Goal: Task Accomplishment & Management: Use online tool/utility

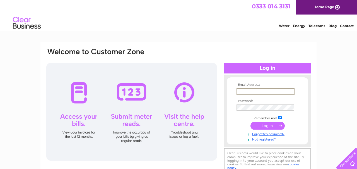
click at [255, 90] on input "text" at bounding box center [266, 91] width 58 height 7
type input "[EMAIL_ADDRESS][DOMAIN_NAME]"
click at [273, 126] on input "submit" at bounding box center [267, 126] width 34 height 8
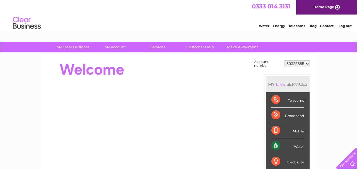
click at [292, 102] on div "Telecoms" at bounding box center [287, 99] width 33 height 15
click at [278, 99] on div "Telecoms" at bounding box center [287, 99] width 33 height 15
click at [291, 119] on div "Broadband" at bounding box center [287, 114] width 33 height 15
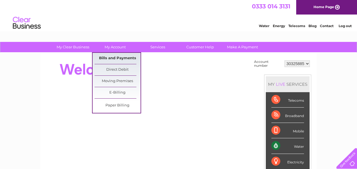
click at [118, 58] on link "Bills and Payments" at bounding box center [118, 58] width 46 height 11
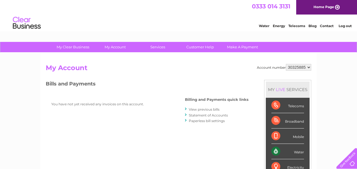
click at [200, 108] on link "View previous bills" at bounding box center [204, 109] width 31 height 4
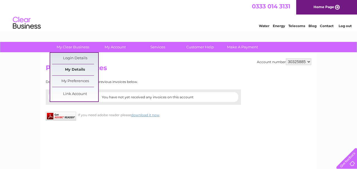
click at [79, 70] on link "My Details" at bounding box center [75, 69] width 46 height 11
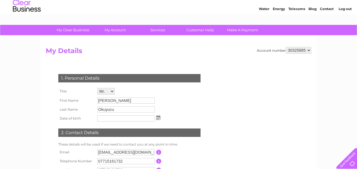
scroll to position [15, 0]
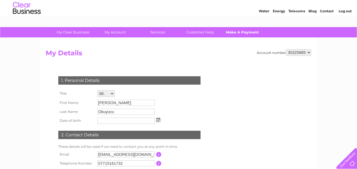
click at [240, 34] on link "Make A Payment" at bounding box center [243, 32] width 46 height 10
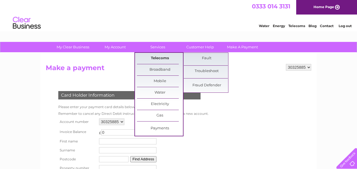
click at [166, 58] on link "Telecoms" at bounding box center [160, 58] width 46 height 11
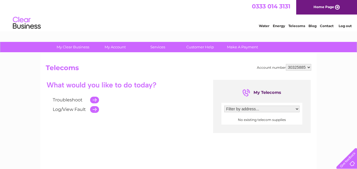
click at [297, 109] on select "Filter by address..." at bounding box center [261, 108] width 75 height 7
click at [94, 111] on td at bounding box center [93, 109] width 12 height 9
click at [97, 110] on td at bounding box center [93, 109] width 12 height 9
click at [96, 100] on td at bounding box center [93, 99] width 12 height 9
click at [265, 92] on div "My Telecoms" at bounding box center [261, 92] width 39 height 9
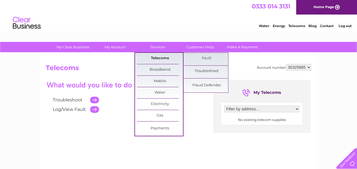
click at [160, 57] on link "Telecoms" at bounding box center [160, 58] width 46 height 11
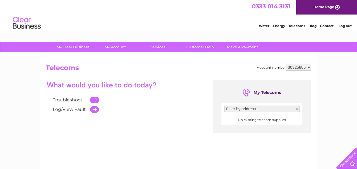
click at [296, 110] on select "Filter by address..." at bounding box center [261, 108] width 75 height 7
click at [76, 100] on link "Troubleshoot" at bounding box center [68, 99] width 30 height 5
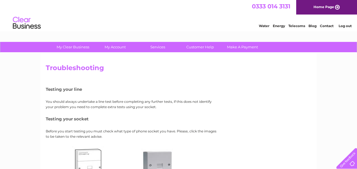
click at [326, 8] on link "Home Page" at bounding box center [326, 7] width 61 height 15
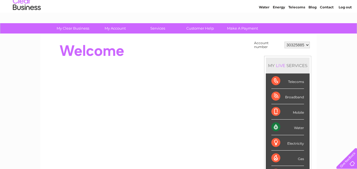
scroll to position [18, 0]
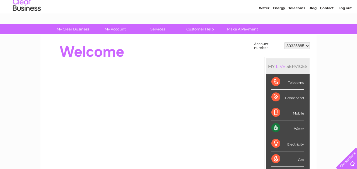
click at [288, 97] on div "Broadband" at bounding box center [287, 97] width 33 height 15
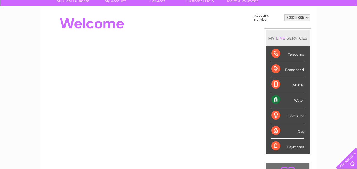
scroll to position [0, 0]
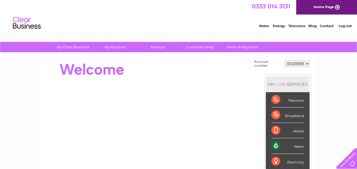
click at [291, 118] on div "Broadband" at bounding box center [287, 114] width 33 height 15
click at [277, 116] on div "Broadband" at bounding box center [287, 114] width 33 height 15
click at [298, 116] on div "Broadband" at bounding box center [287, 114] width 33 height 15
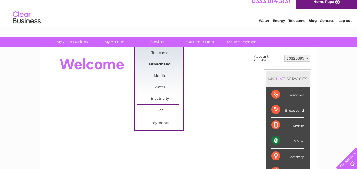
click at [164, 62] on link "Broadband" at bounding box center [160, 64] width 46 height 11
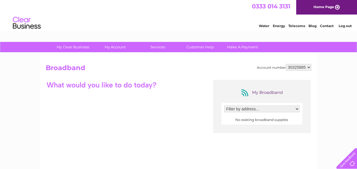
click at [296, 108] on select "Filter by address..." at bounding box center [261, 108] width 75 height 7
click at [296, 109] on select "Filter by address..." at bounding box center [261, 108] width 75 height 7
